Goal: Navigation & Orientation: Find specific page/section

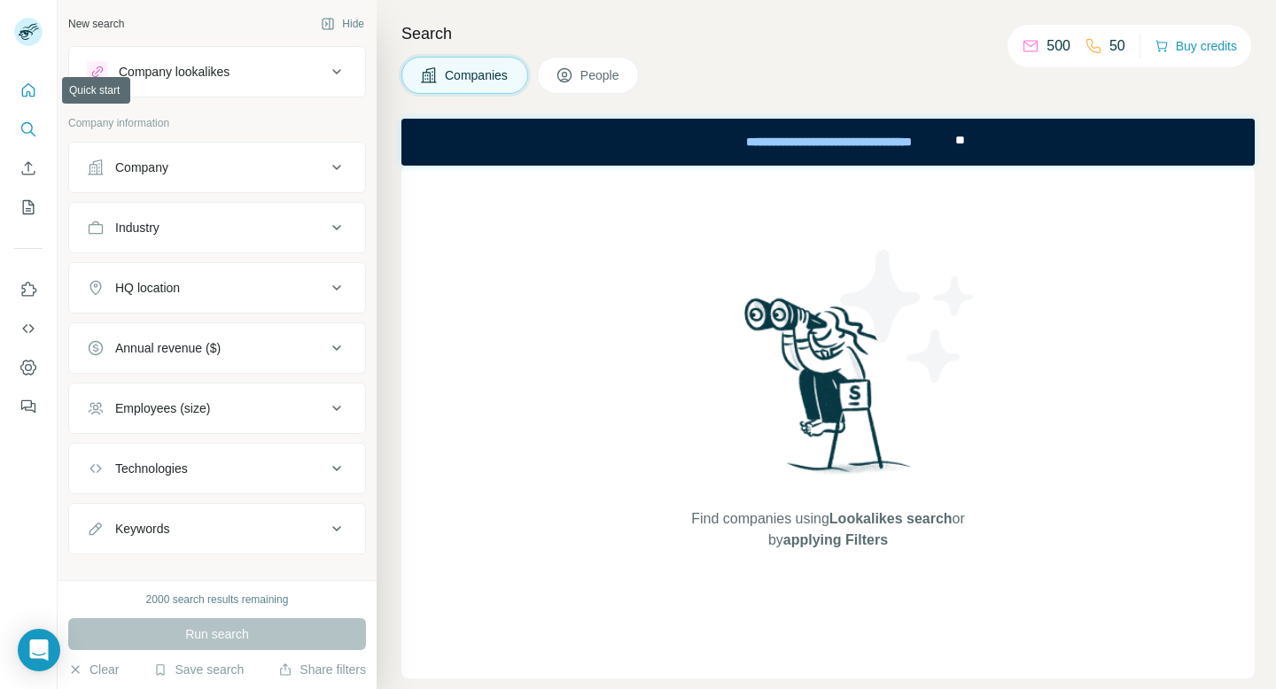
click at [38, 86] on button "Quick start" at bounding box center [28, 90] width 28 height 32
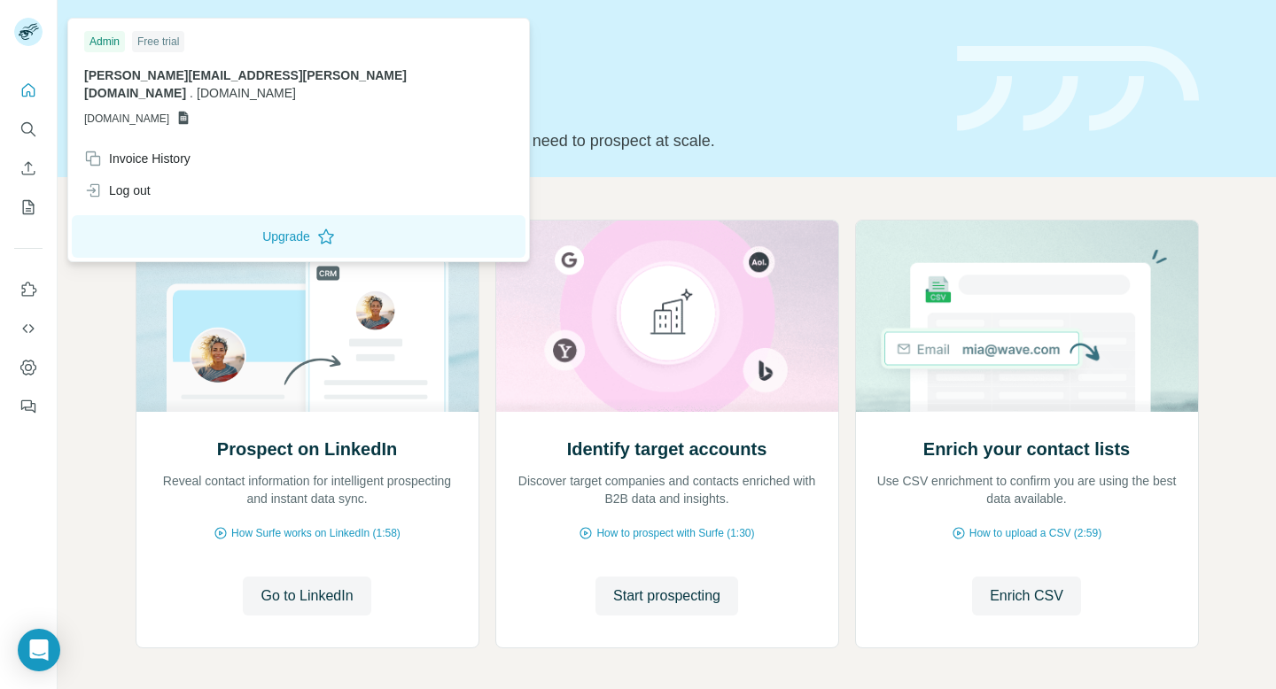
click at [26, 36] on icon at bounding box center [26, 35] width 14 height 10
click at [30, 200] on icon "My lists" at bounding box center [29, 207] width 12 height 14
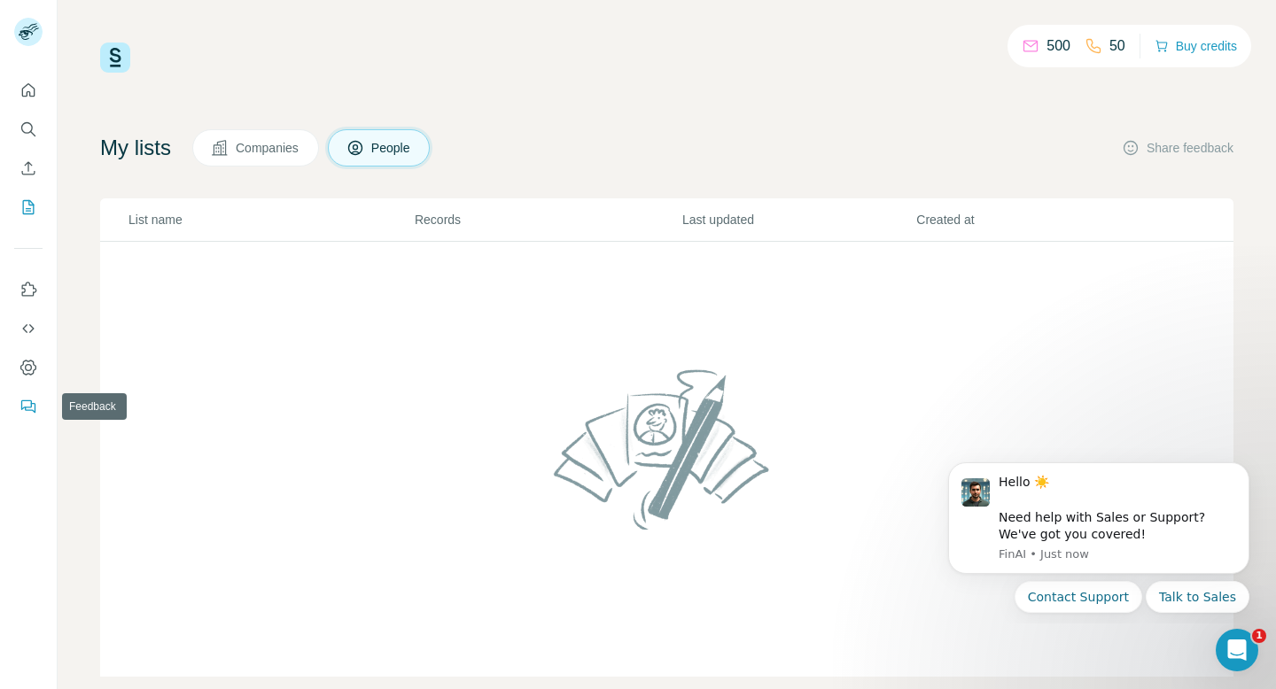
click at [34, 407] on icon "Feedback" at bounding box center [28, 407] width 18 height 18
click at [1242, 647] on icon "Open Intercom Messenger" at bounding box center [1234, 647] width 29 height 29
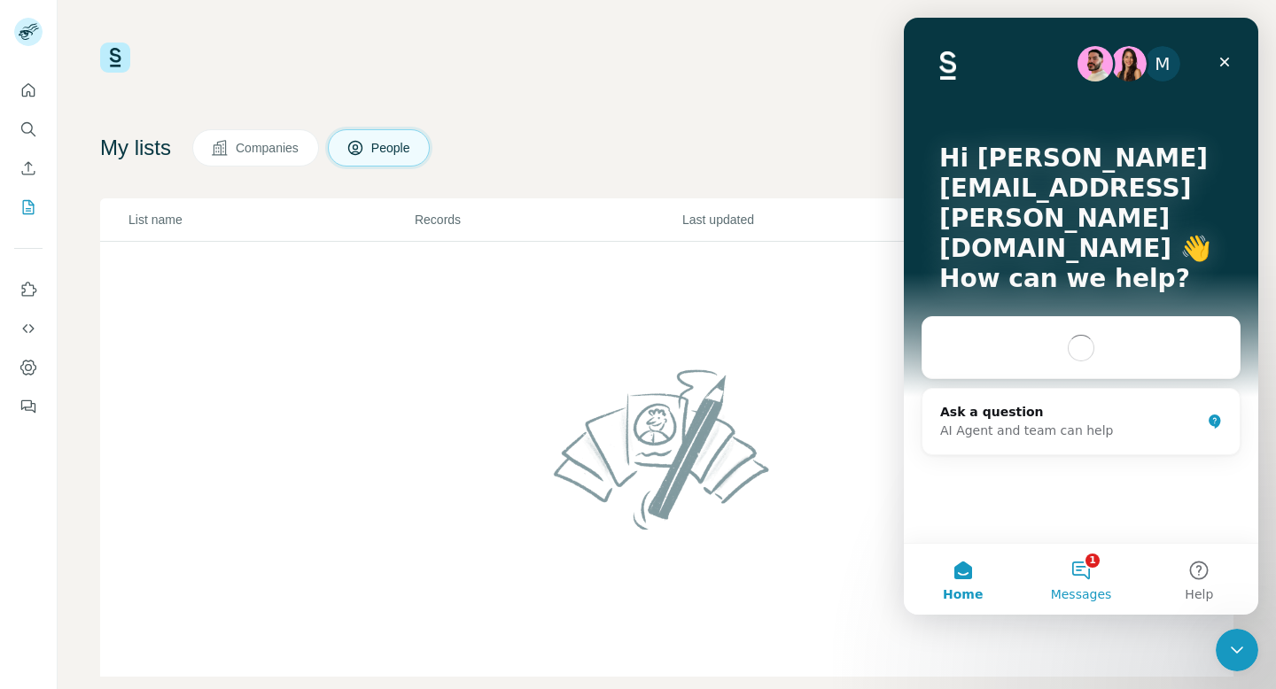
click at [1090, 577] on button "1 Messages" at bounding box center [1080, 579] width 118 height 71
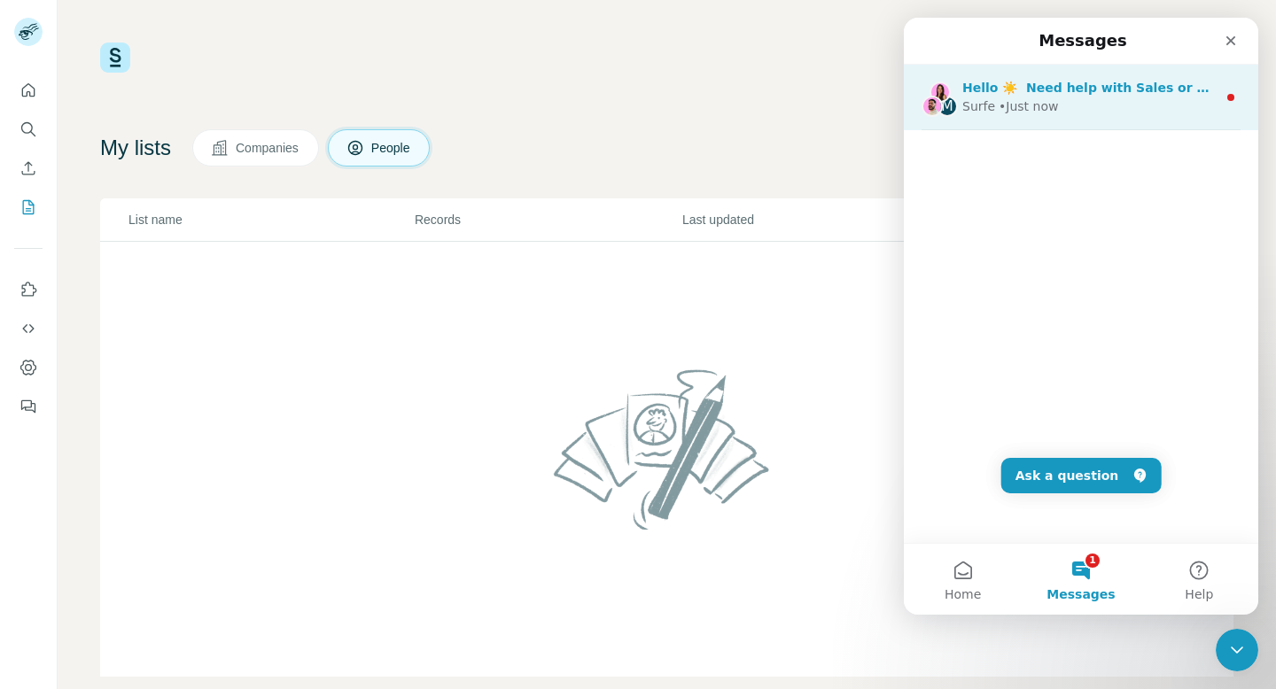
click at [1122, 87] on span "Hello ☀️ ​ Need help with Sales or Support? We've got you covered!" at bounding box center [1195, 88] width 467 height 14
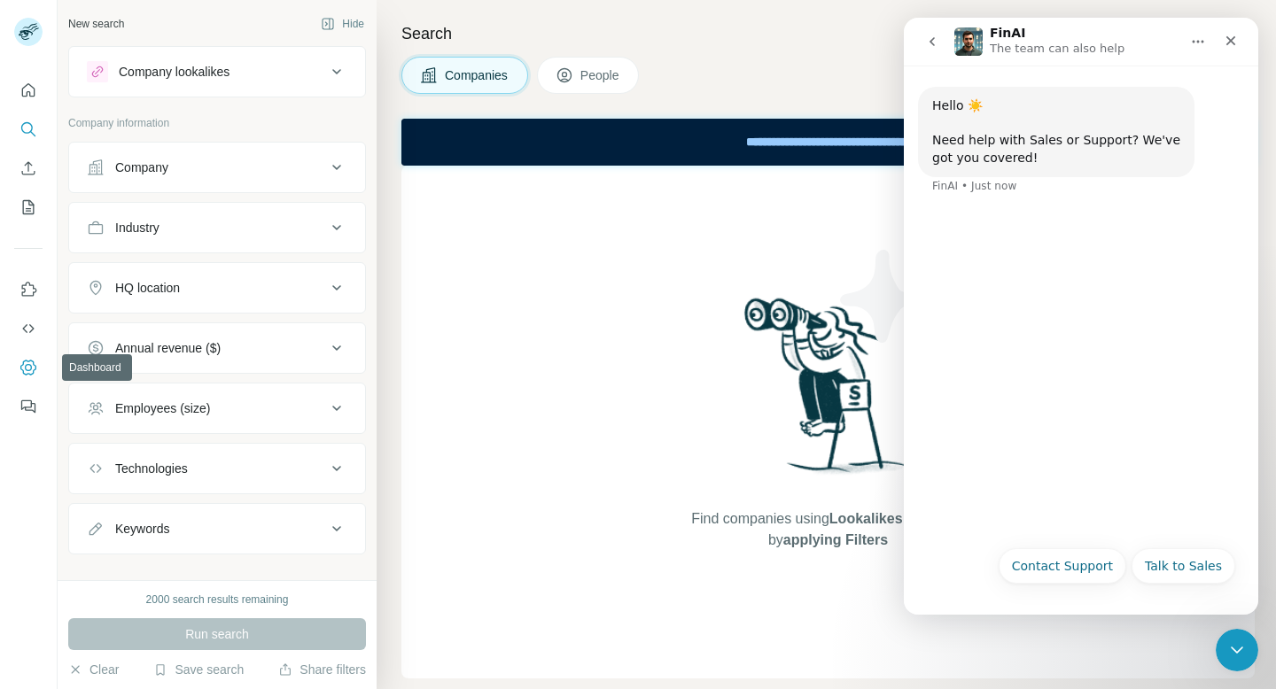
click at [20, 367] on icon "Dashboard" at bounding box center [28, 367] width 16 height 15
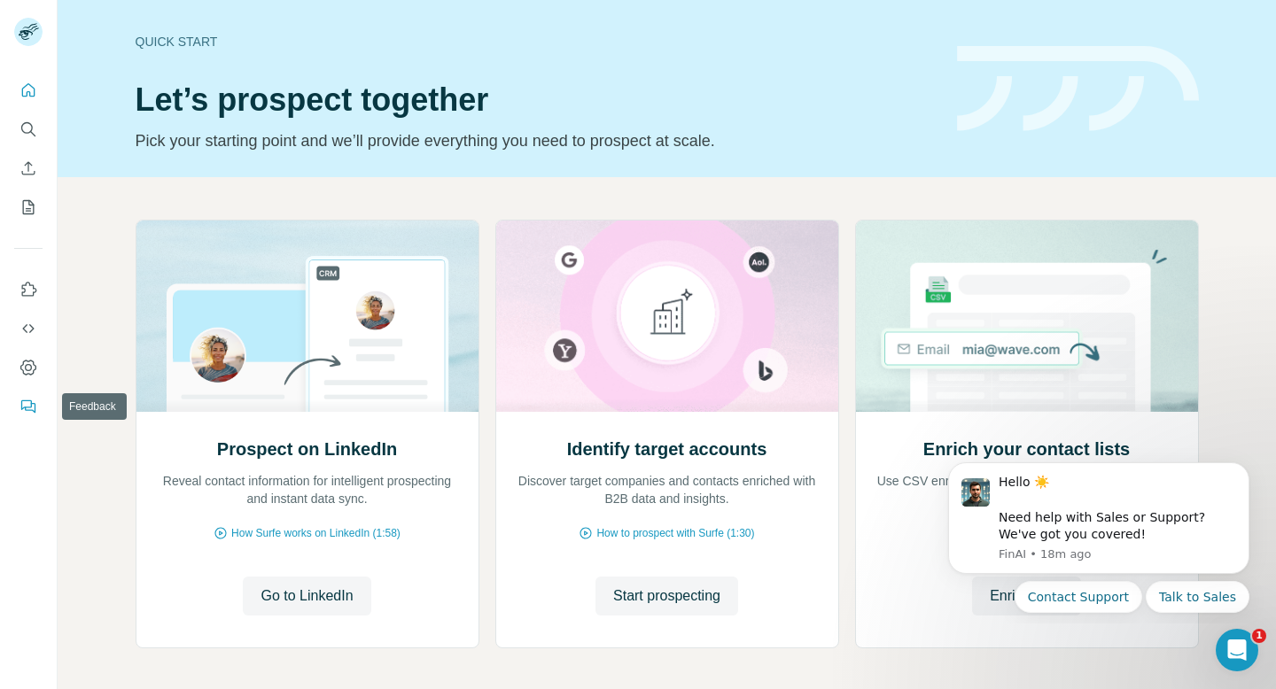
click at [26, 363] on icon "Dashboard" at bounding box center [28, 368] width 18 height 18
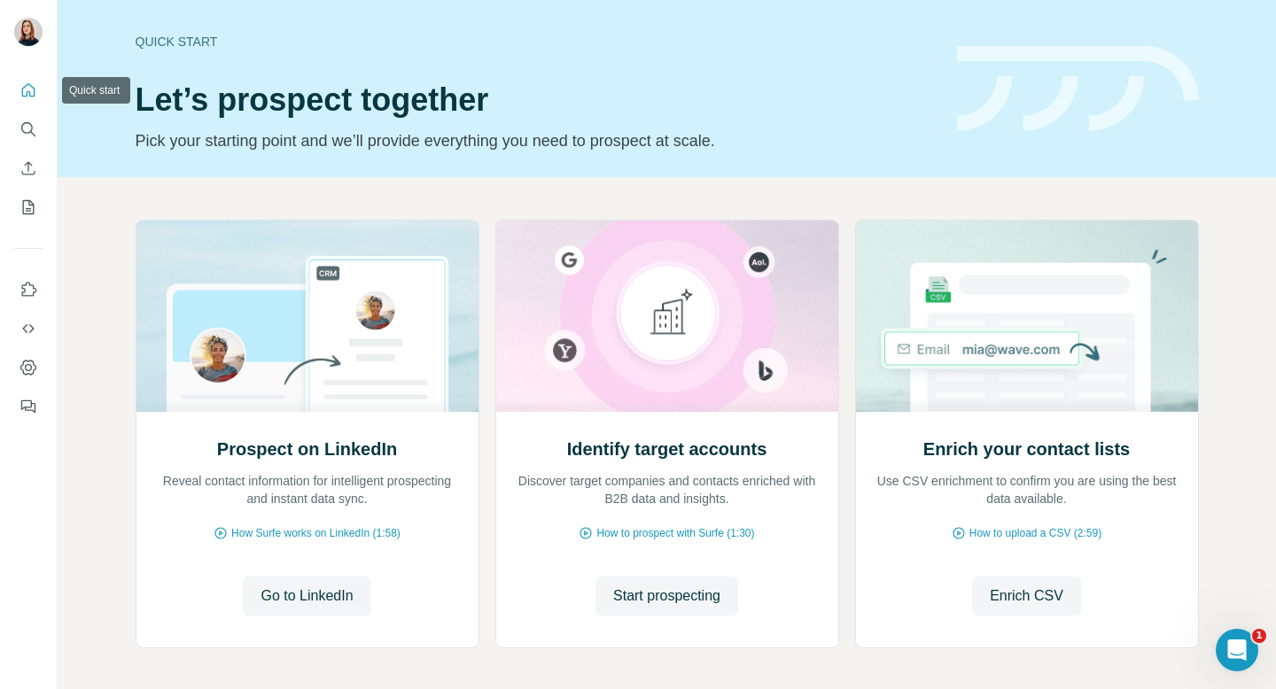
click at [16, 94] on button "Quick start" at bounding box center [28, 90] width 28 height 32
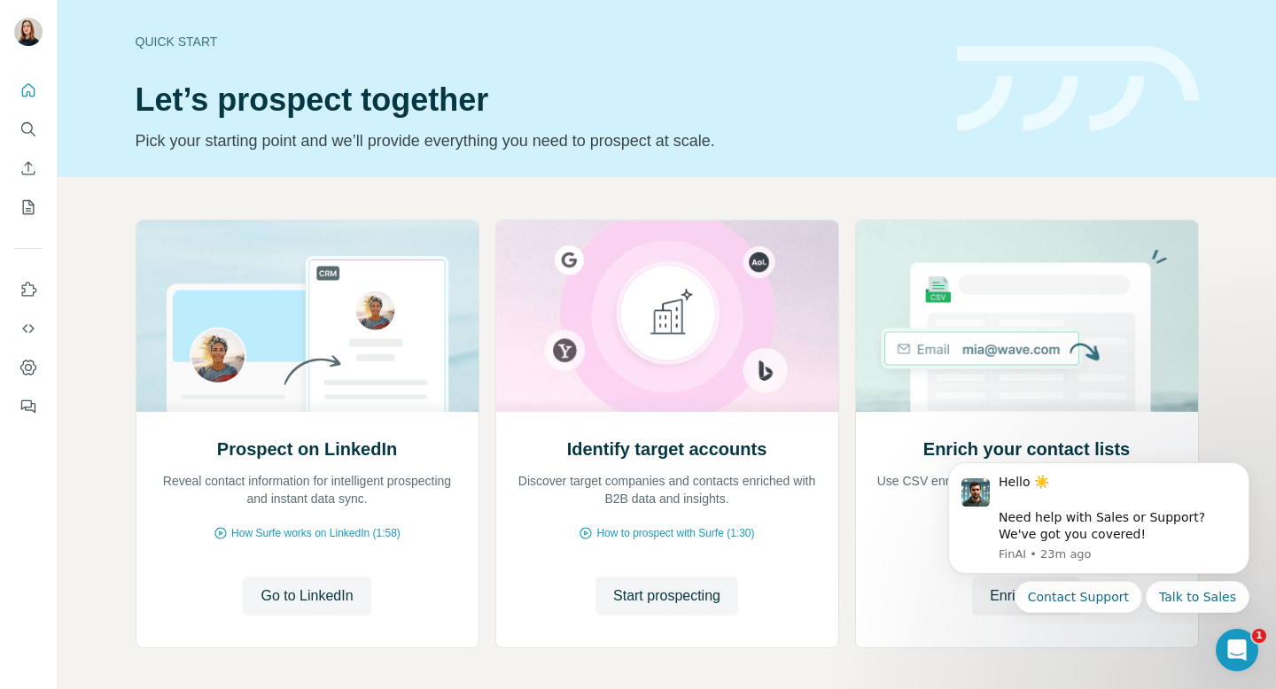
click at [50, 87] on div at bounding box center [28, 243] width 57 height 359
click at [32, 360] on icon "Dashboard" at bounding box center [28, 368] width 18 height 18
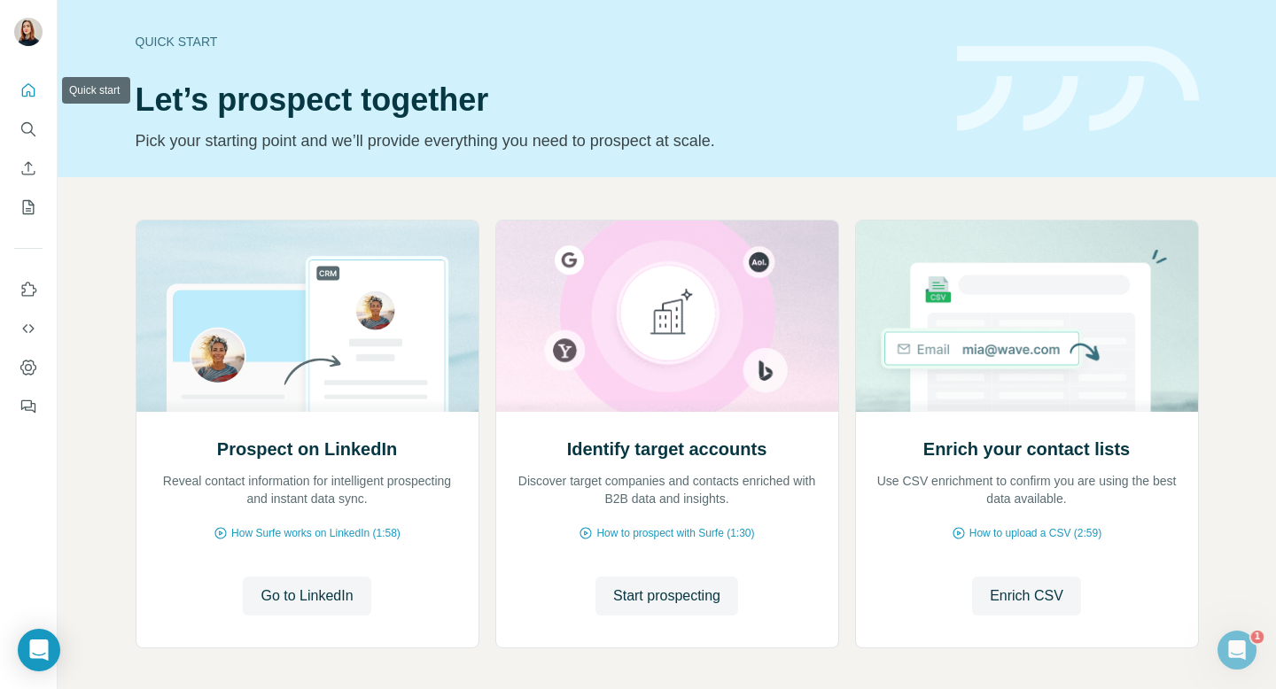
click at [27, 97] on icon "Quick start" at bounding box center [28, 90] width 18 height 18
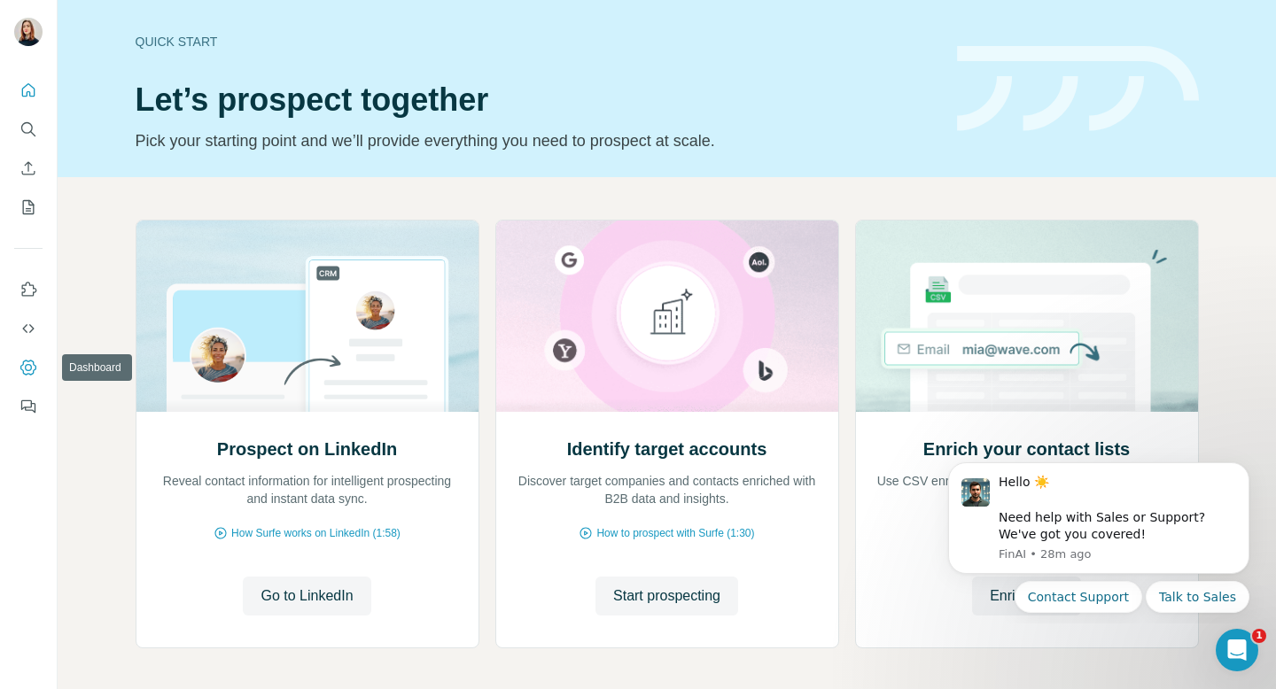
click at [25, 382] on button "Dashboard" at bounding box center [28, 368] width 28 height 32
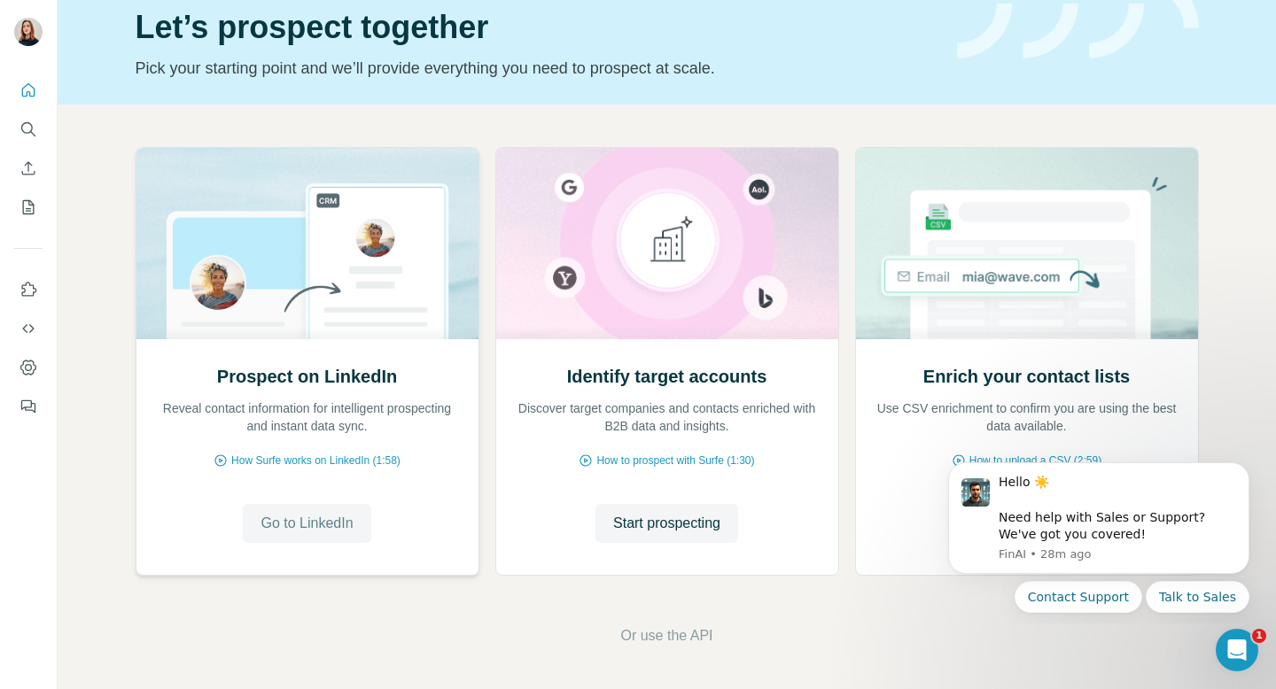
click at [322, 513] on span "Go to LinkedIn" at bounding box center [306, 523] width 92 height 21
click at [13, 95] on div at bounding box center [28, 243] width 57 height 359
click at [27, 95] on icon "Quick start" at bounding box center [28, 89] width 13 height 13
click at [28, 143] on button "Search" at bounding box center [28, 129] width 28 height 32
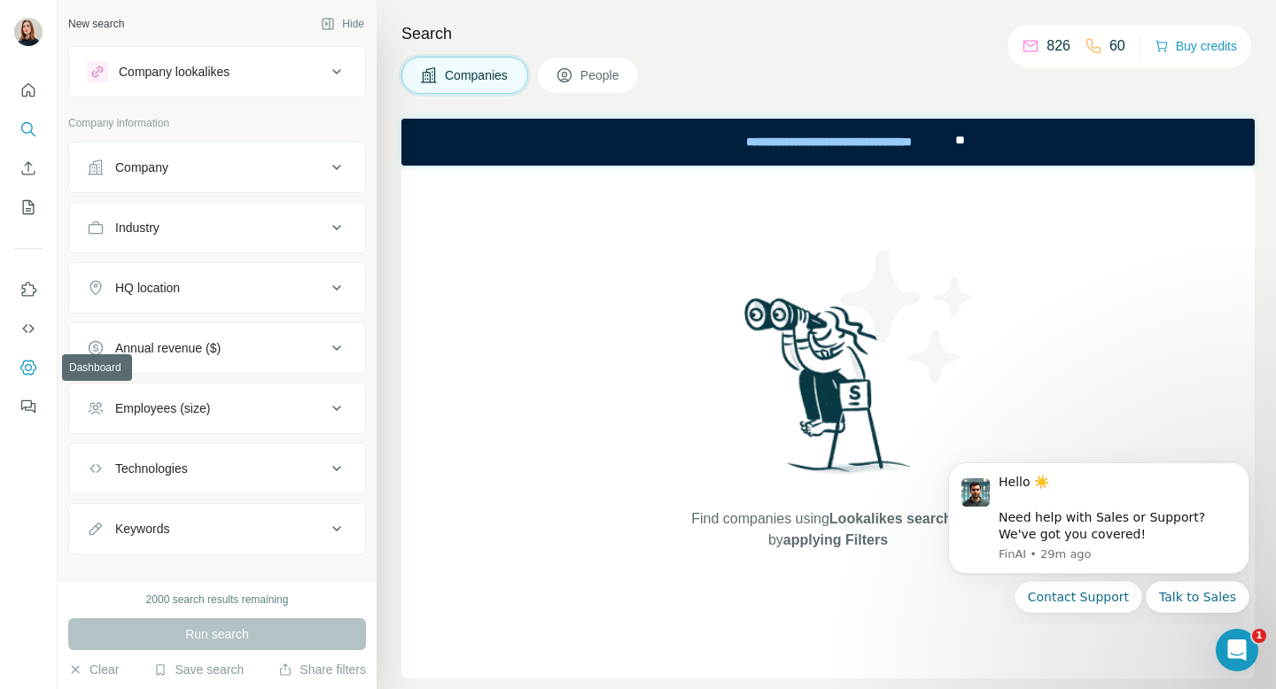
click at [33, 365] on icon "Dashboard" at bounding box center [28, 368] width 18 height 18
